Goal: Task Accomplishment & Management: Manage account settings

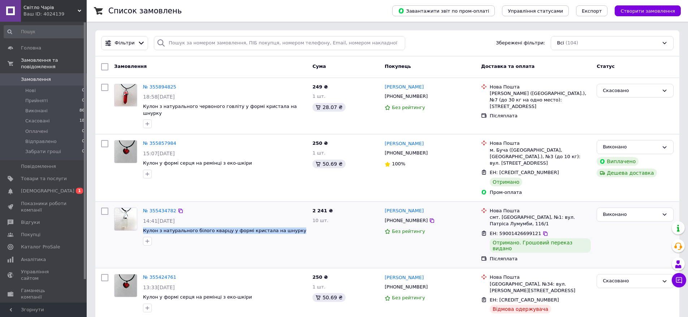
drag, startPoint x: 141, startPoint y: 218, endPoint x: 288, endPoint y: 222, distance: 147.4
click at [288, 222] on div "№ 355434782 14:41[DATE] Кулон з натурального білого кварцу у формі кристала на …" at bounding box center [224, 227] width 169 height 44
copy div "Кулон з натурального білого кварцу у формі кристала на шнурку"
click at [46, 176] on span "Товари та послуги" at bounding box center [44, 179] width 46 height 7
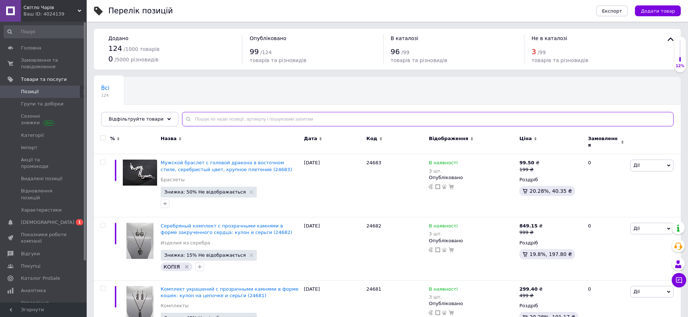
paste input "Кулон з натурального білого кварцу у формі кристала на шнурку"
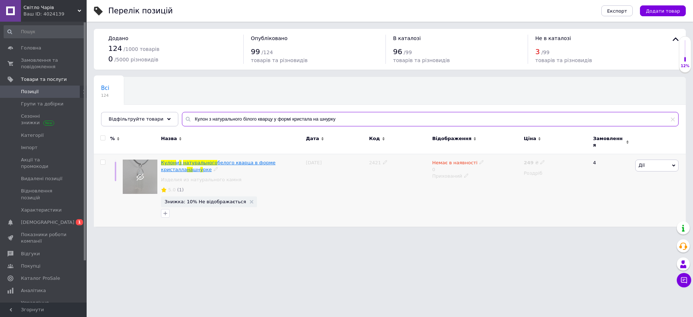
type input "Кулон з натурального білого кварцу у формі кристала на шнурку"
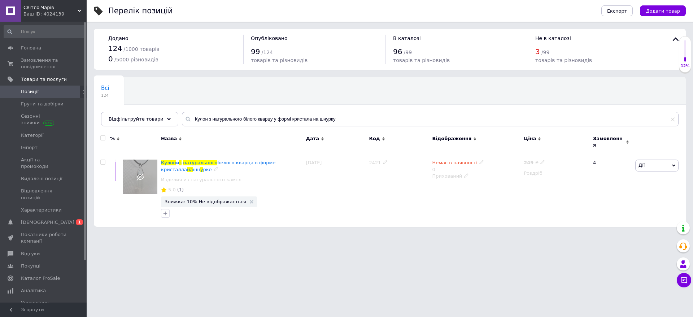
click at [227, 160] on span "белого кварца в форме кристалла" at bounding box center [218, 166] width 114 height 12
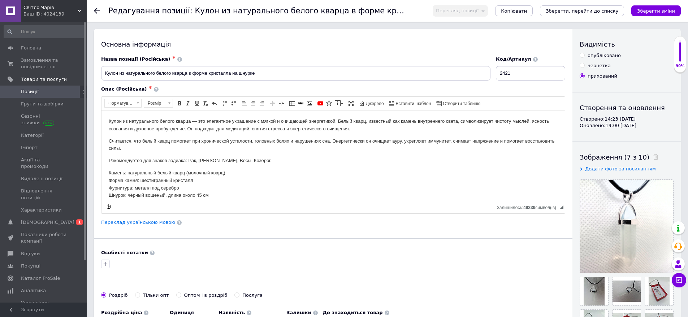
click at [581, 55] on input "опубліковано" at bounding box center [582, 55] width 5 height 5
radio input "true"
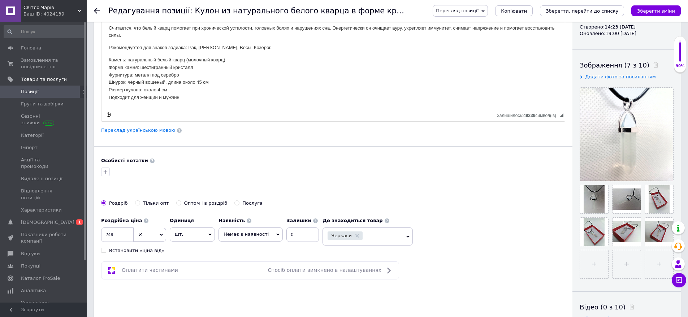
scroll to position [253, 0]
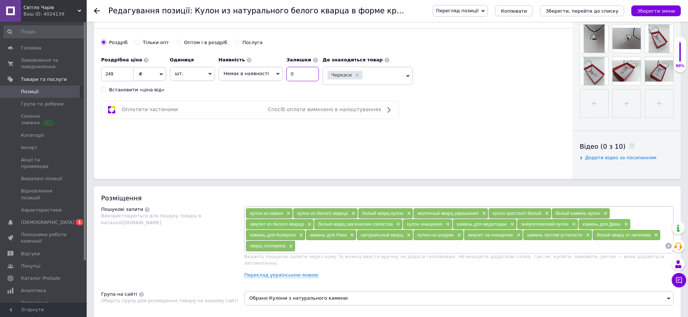
drag, startPoint x: 294, startPoint y: 75, endPoint x: 267, endPoint y: 75, distance: 27.1
click at [267, 75] on div "Наявність Немає в наявності В наявності Під замовлення Готово до відправки Зали…" at bounding box center [268, 67] width 100 height 28
type input "30"
click at [247, 71] on span "Немає в наявності" at bounding box center [246, 73] width 45 height 5
click at [242, 111] on li "Готово до відправки" at bounding box center [251, 109] width 64 height 10
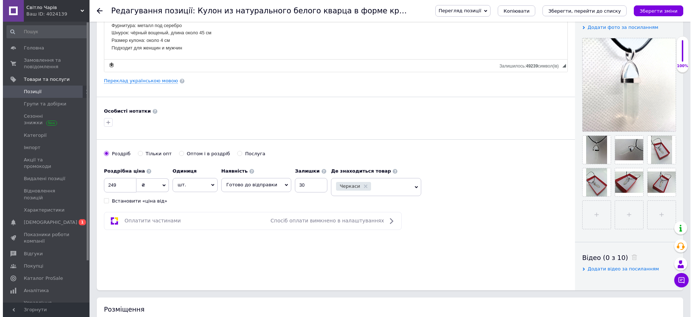
scroll to position [0, 0]
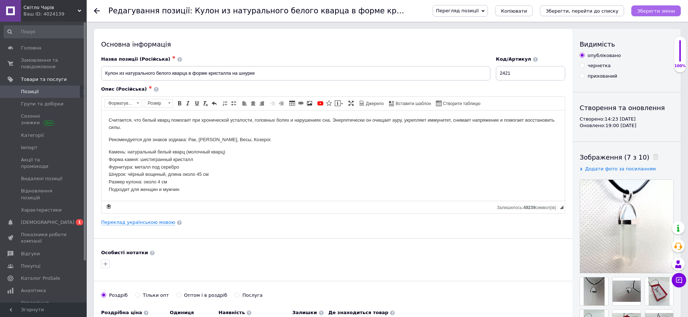
click at [659, 12] on icon "Зберегти зміни" at bounding box center [656, 10] width 38 height 5
click at [45, 105] on span "Групи та добірки" at bounding box center [42, 104] width 43 height 7
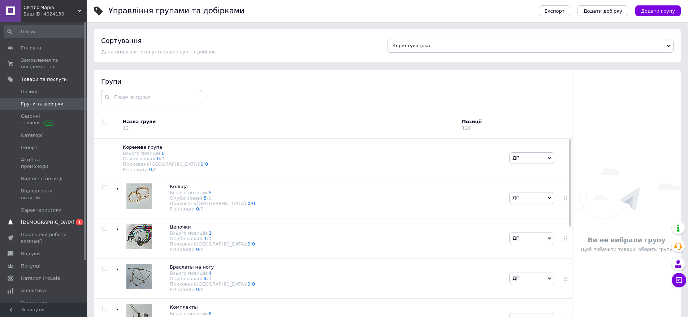
click at [35, 219] on span "[DEMOGRAPHIC_DATA]" at bounding box center [47, 222] width 53 height 7
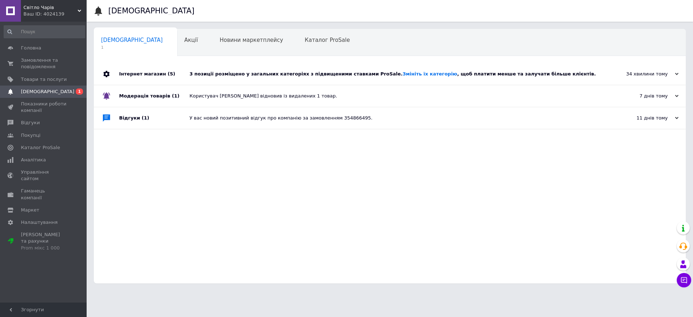
click at [239, 74] on div "3 позиції розміщено у загальних категоріях з підвищеними ставками ProSale. Змін…" at bounding box center [398, 74] width 417 height 7
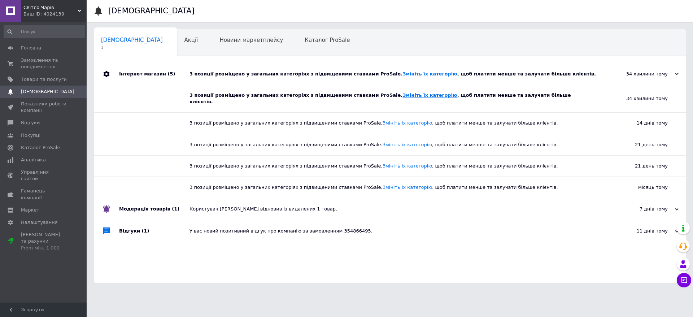
click at [403, 98] on link "Змініть їх категорію" at bounding box center [430, 94] width 55 height 5
